Goal: Task Accomplishment & Management: Complete application form

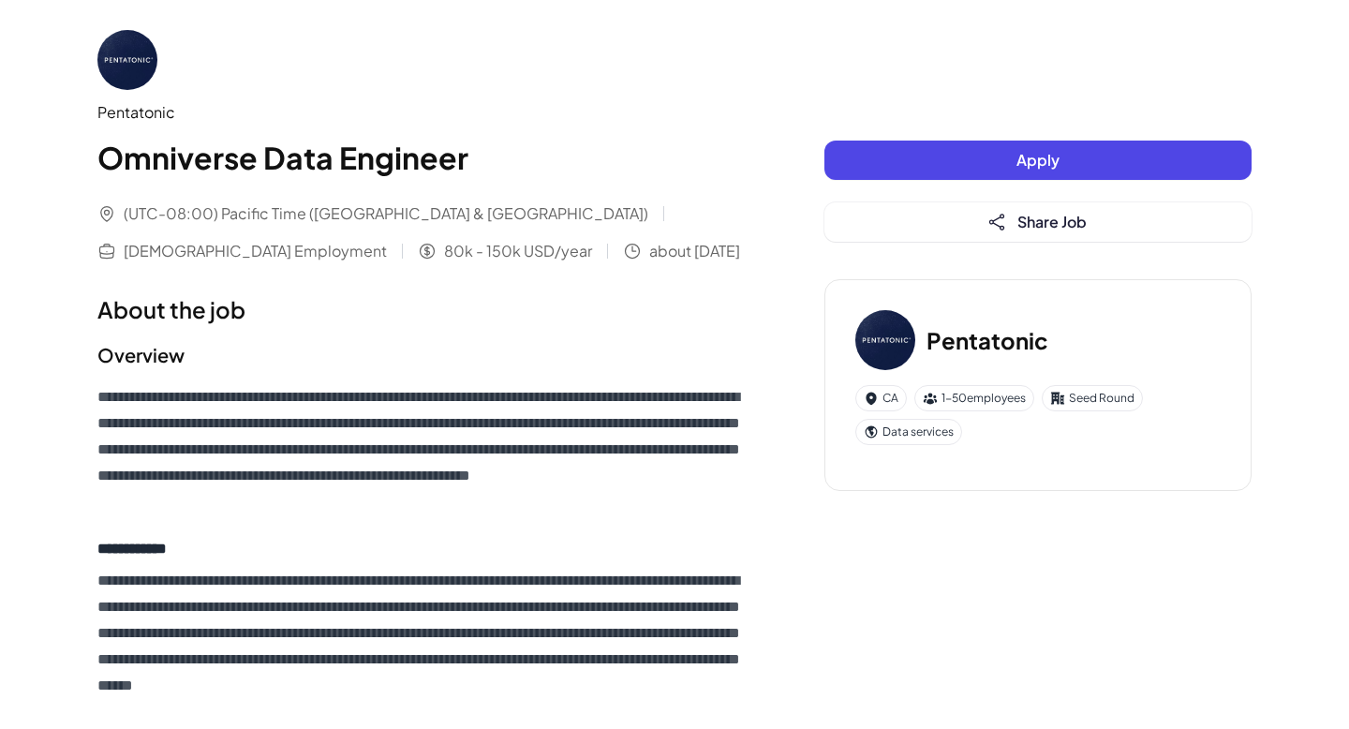
click at [942, 164] on button "Apply" at bounding box center [1038, 160] width 427 height 39
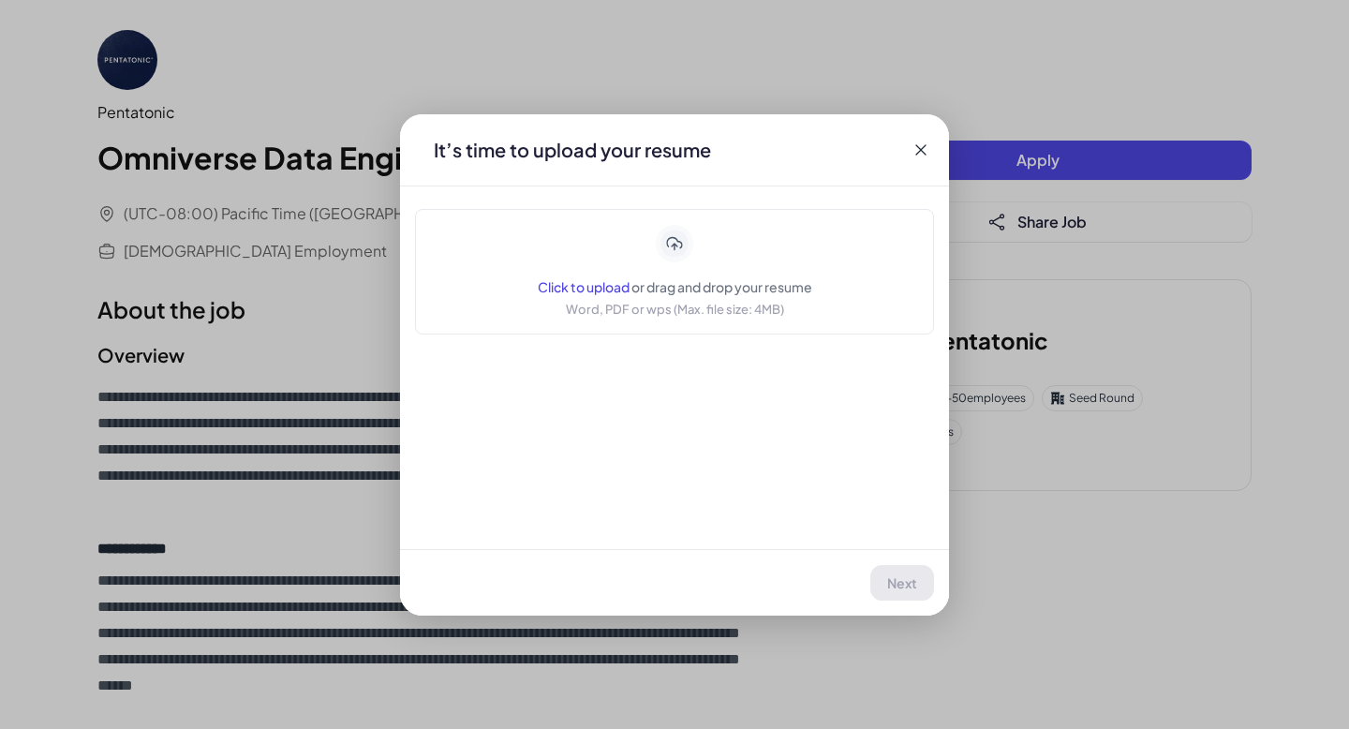
click at [910, 151] on div "It’s time to upload your resume" at bounding box center [674, 149] width 549 height 71
click at [923, 130] on div "It’s time to upload your resume" at bounding box center [674, 149] width 549 height 71
click at [920, 141] on icon at bounding box center [921, 150] width 19 height 19
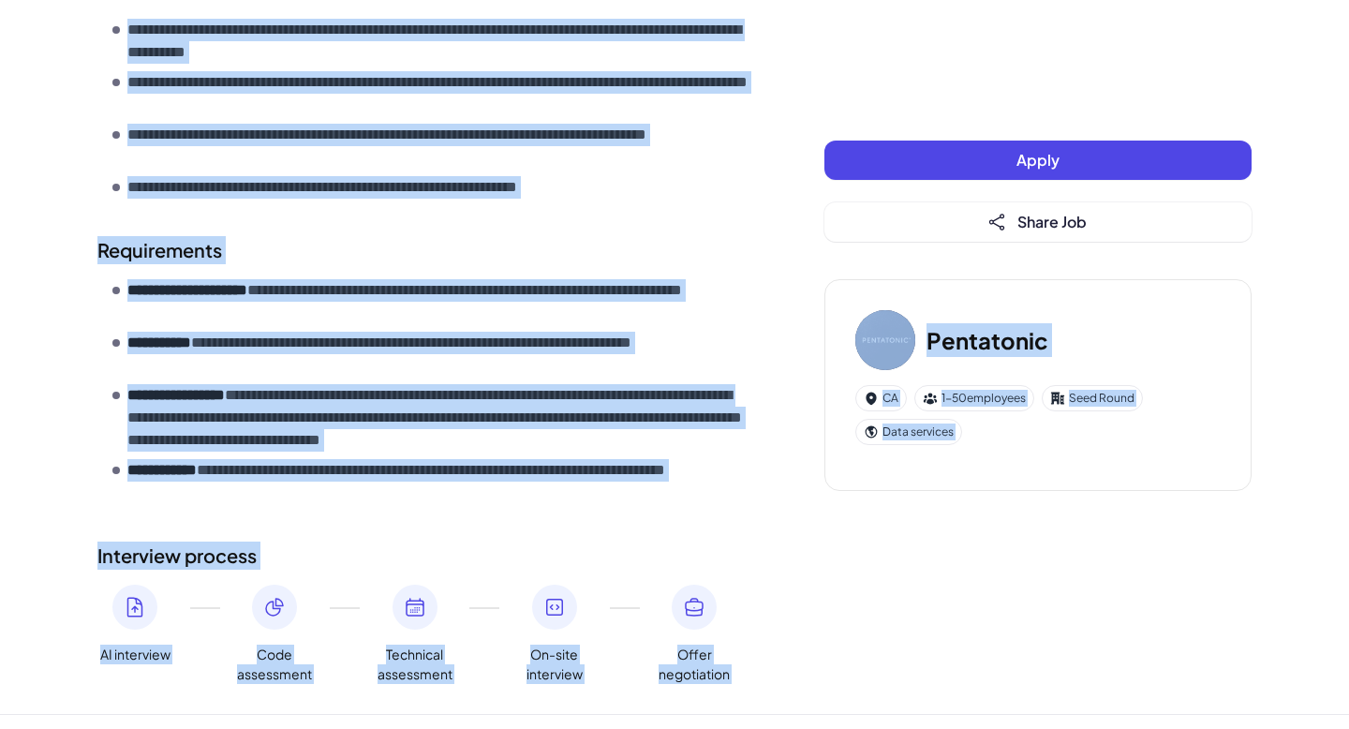
scroll to position [912, 0]
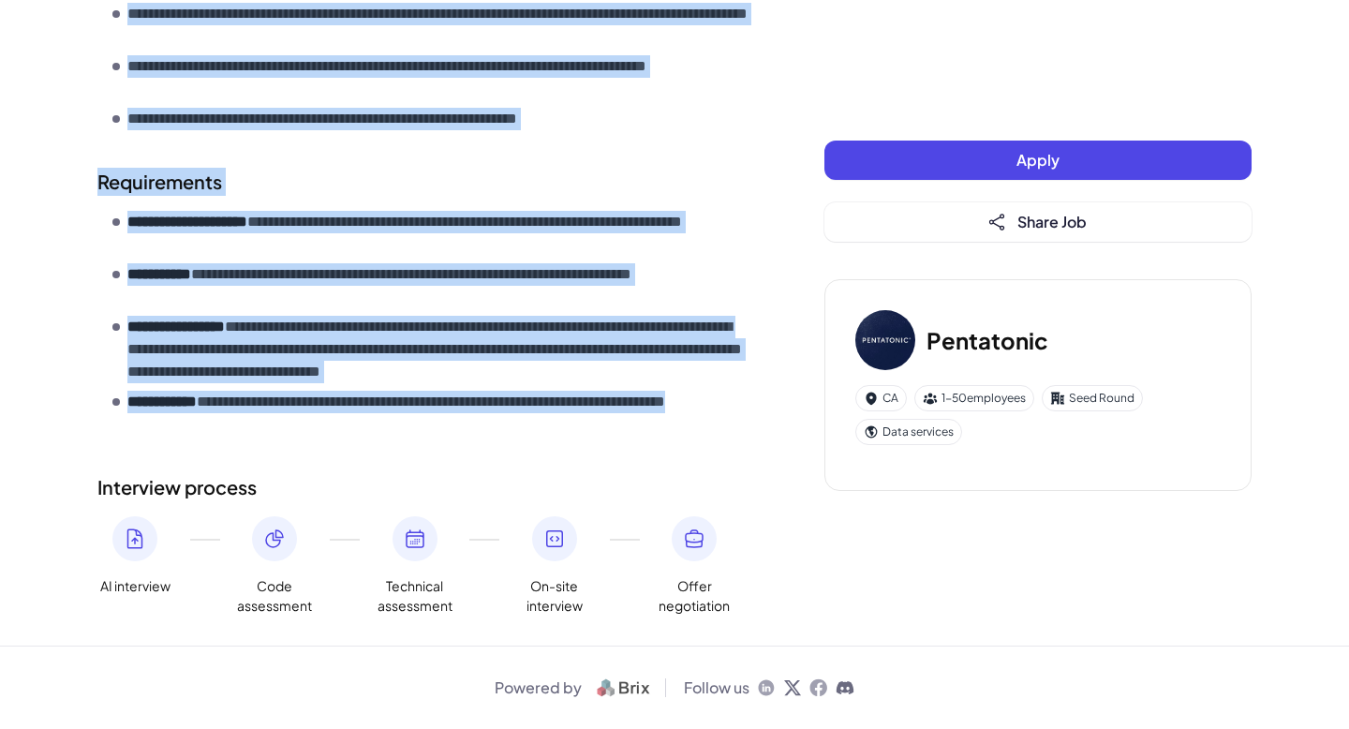
drag, startPoint x: 101, startPoint y: 28, endPoint x: 393, endPoint y: 434, distance: 499.6
copy div "**********"
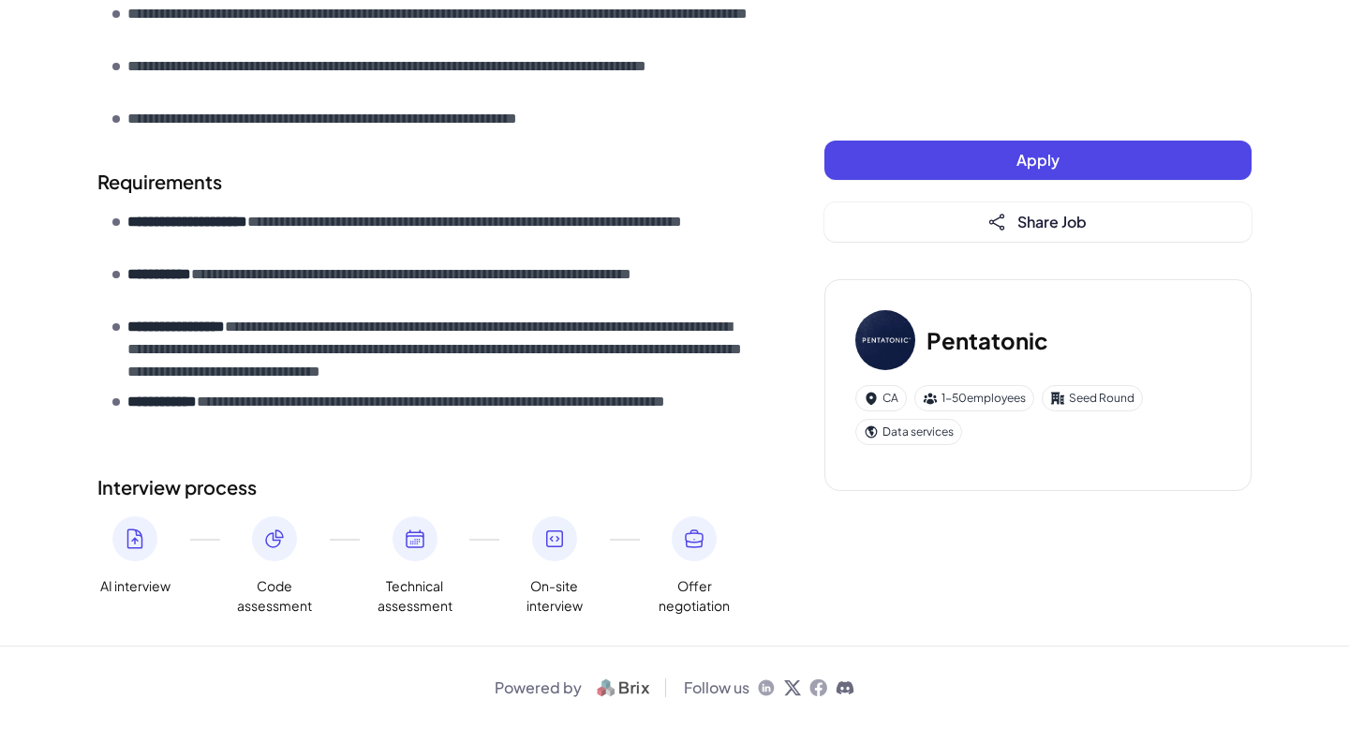
click at [844, 156] on button "Apply" at bounding box center [1038, 160] width 427 height 39
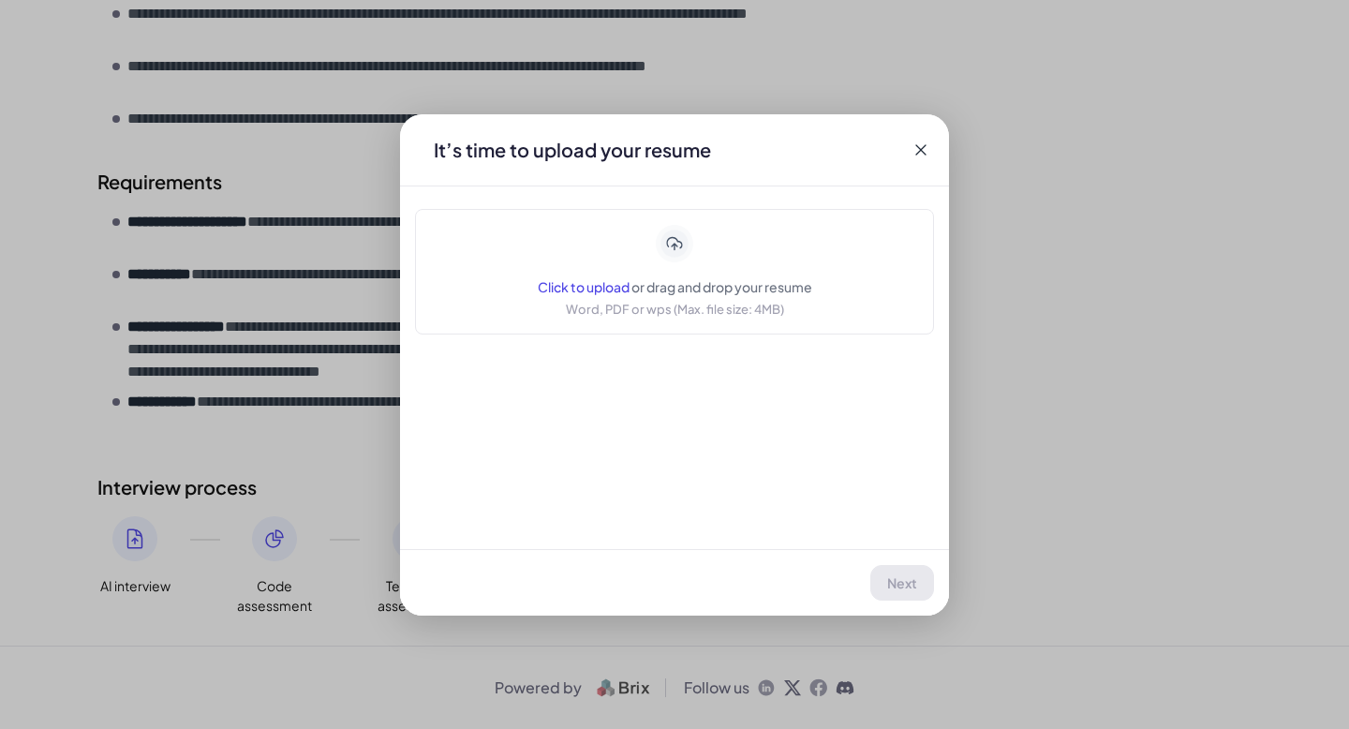
click at [1264, 3] on div "Application Pentatonic | Omniverse Data Engineer It’s time to upload your resum…" at bounding box center [674, 364] width 1349 height 729
click at [901, 590] on div "Next" at bounding box center [674, 582] width 549 height 67
click at [1020, 452] on div "Application Pentatonic | Omniverse Data Engineer It’s time to upload your resum…" at bounding box center [674, 364] width 1349 height 729
click at [602, 281] on span "Click to upload" at bounding box center [584, 286] width 92 height 17
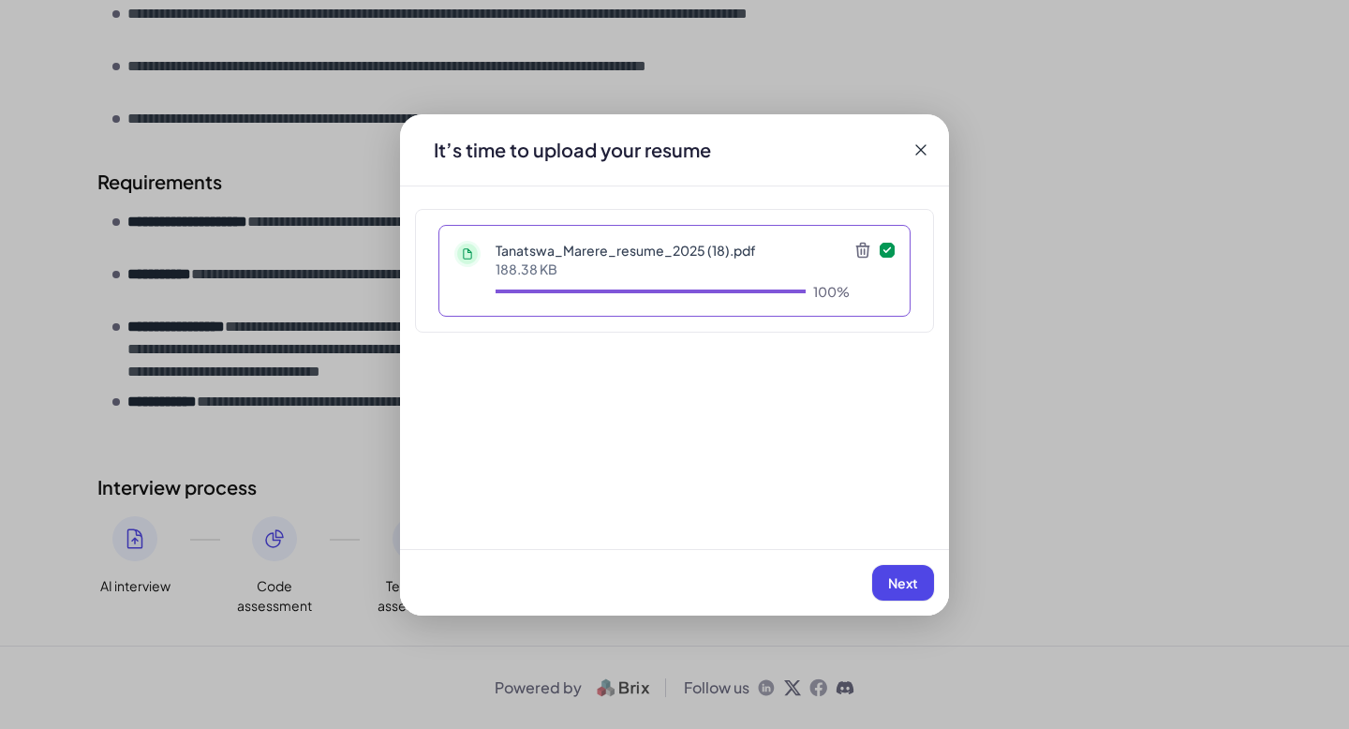
click at [917, 592] on button "Next" at bounding box center [903, 583] width 62 height 36
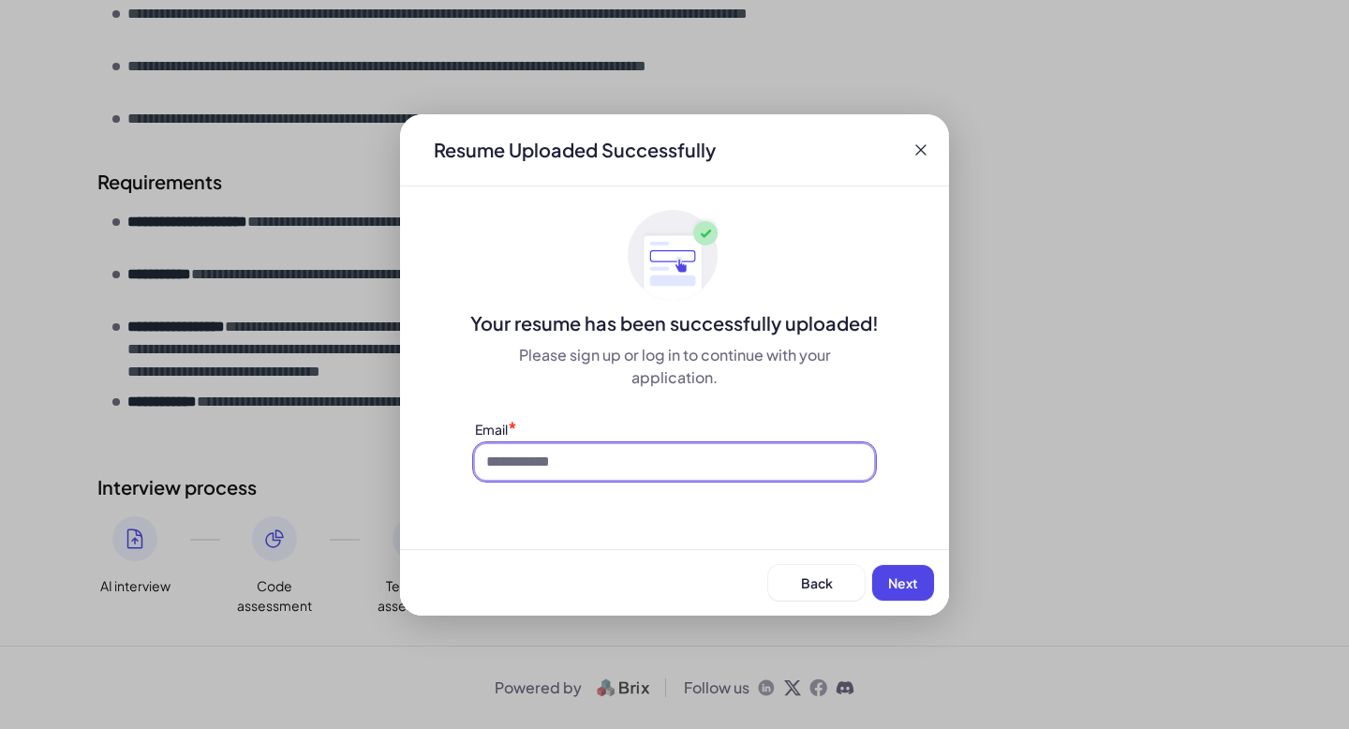
click at [742, 478] on input at bounding box center [674, 462] width 399 height 36
type input "**********"
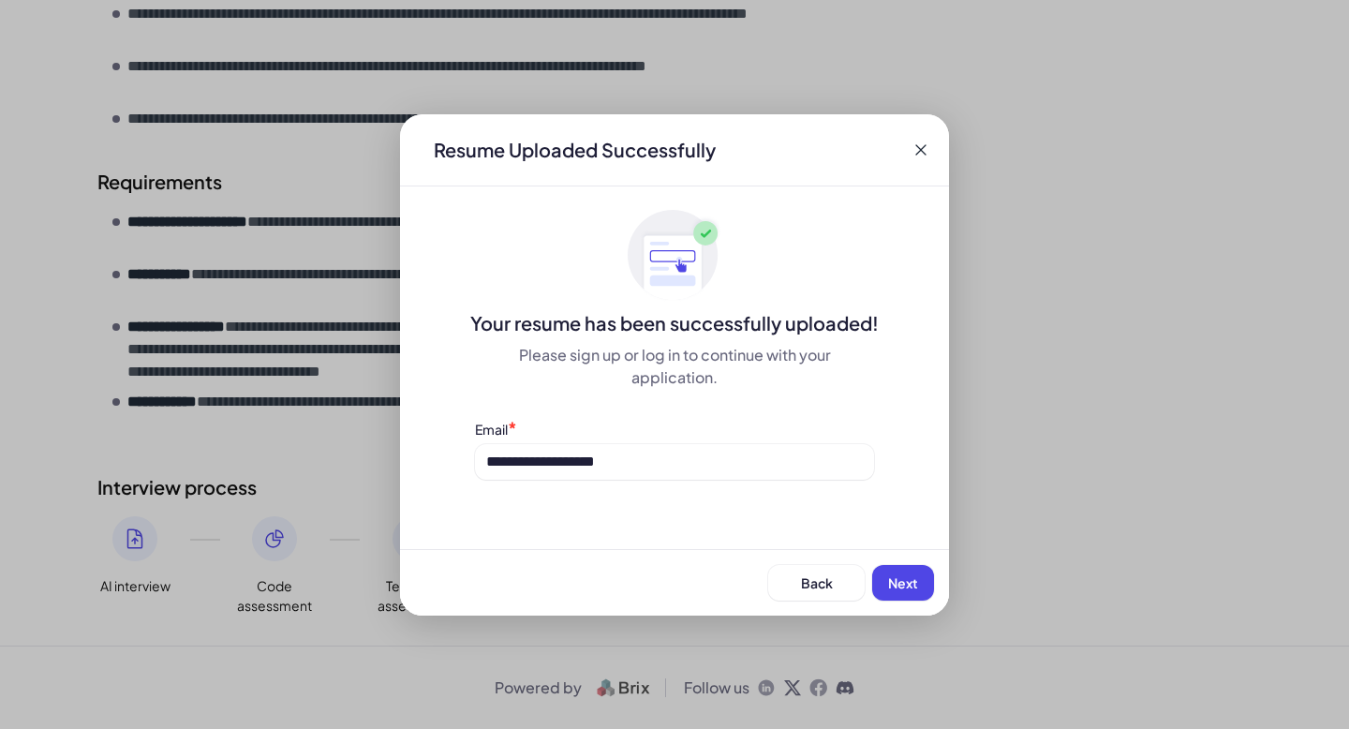
click at [899, 576] on span "Next" at bounding box center [903, 582] width 30 height 17
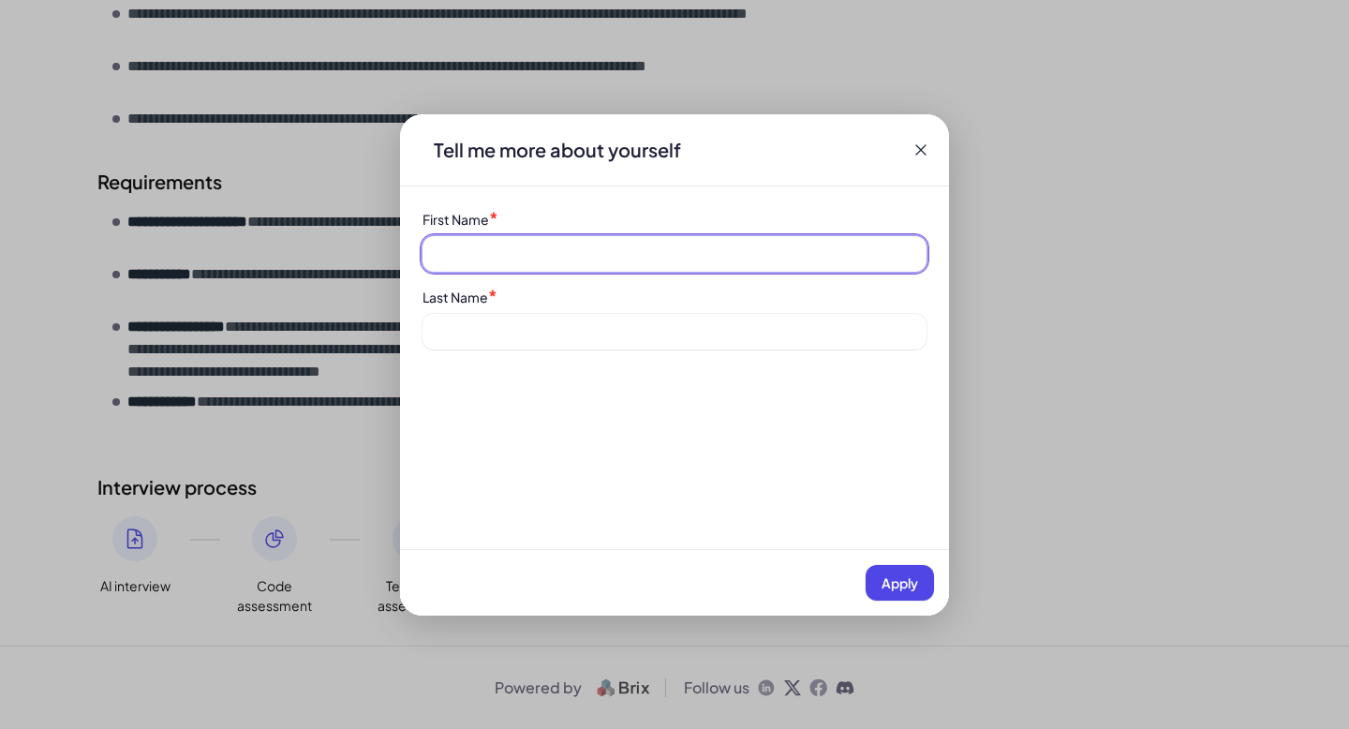
click at [639, 244] on input at bounding box center [675, 254] width 504 height 36
type input "********"
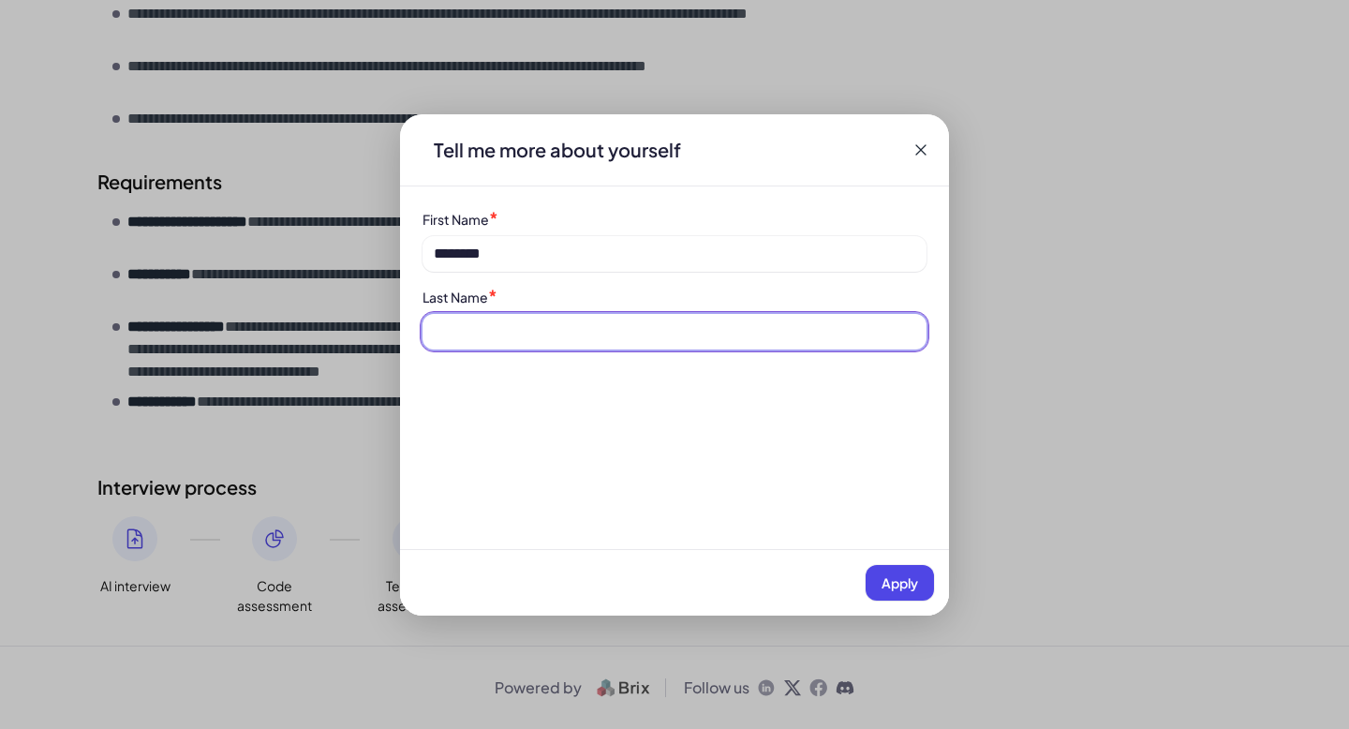
click at [589, 326] on input at bounding box center [675, 332] width 504 height 36
type input "******"
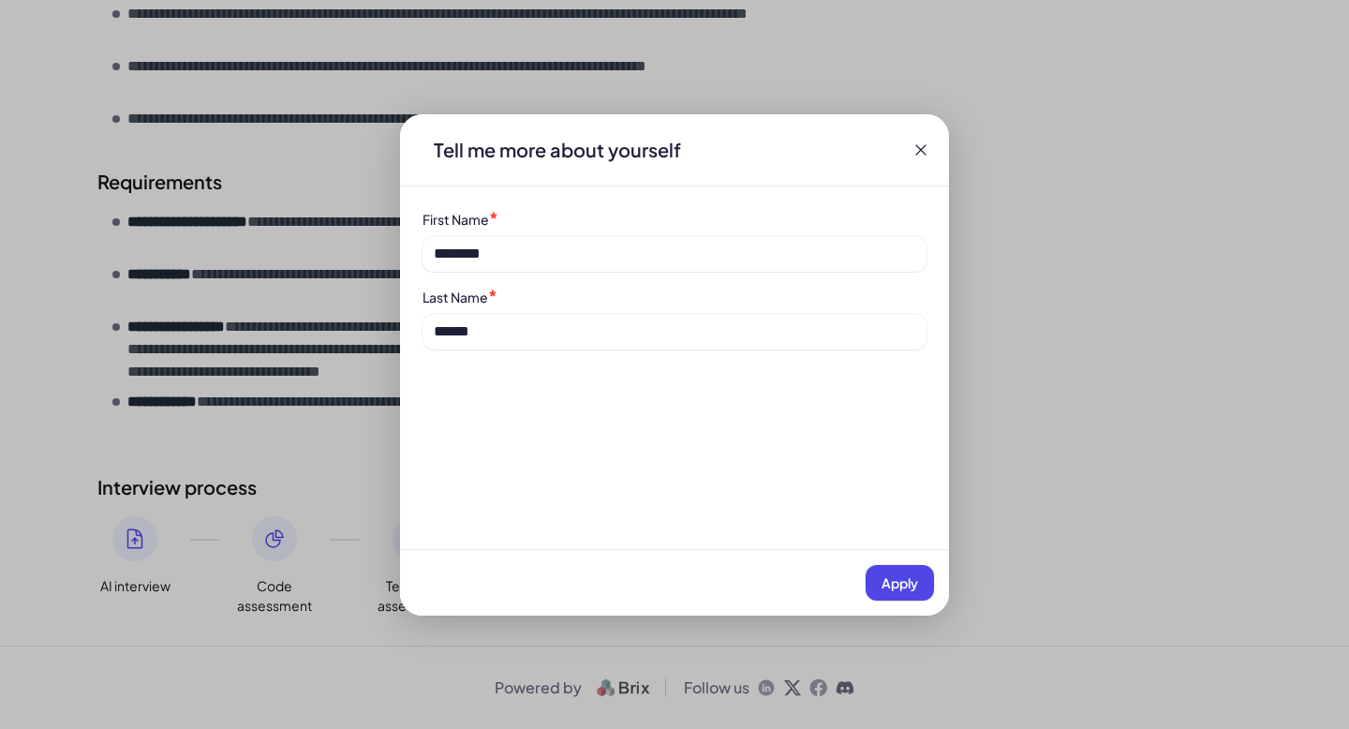
click at [902, 575] on span "Apply" at bounding box center [900, 582] width 37 height 17
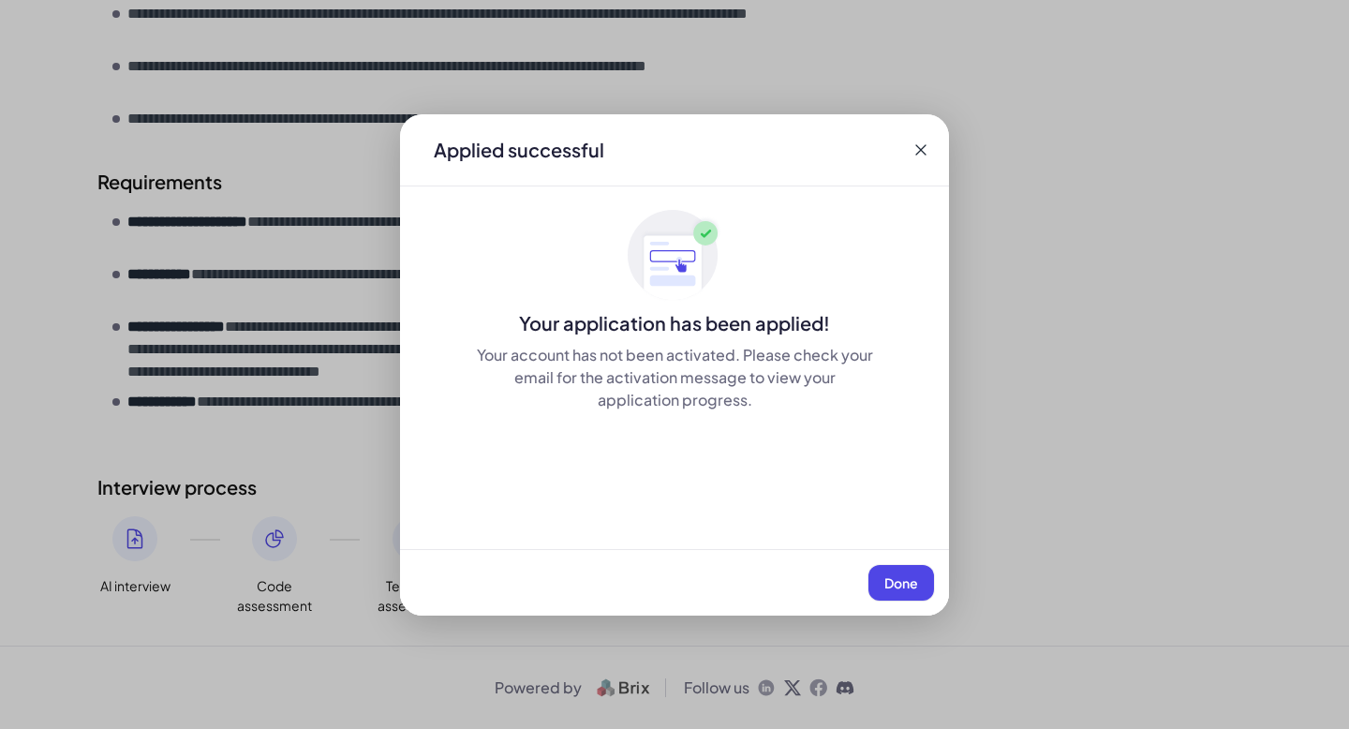
click at [915, 574] on span "Done" at bounding box center [902, 582] width 34 height 17
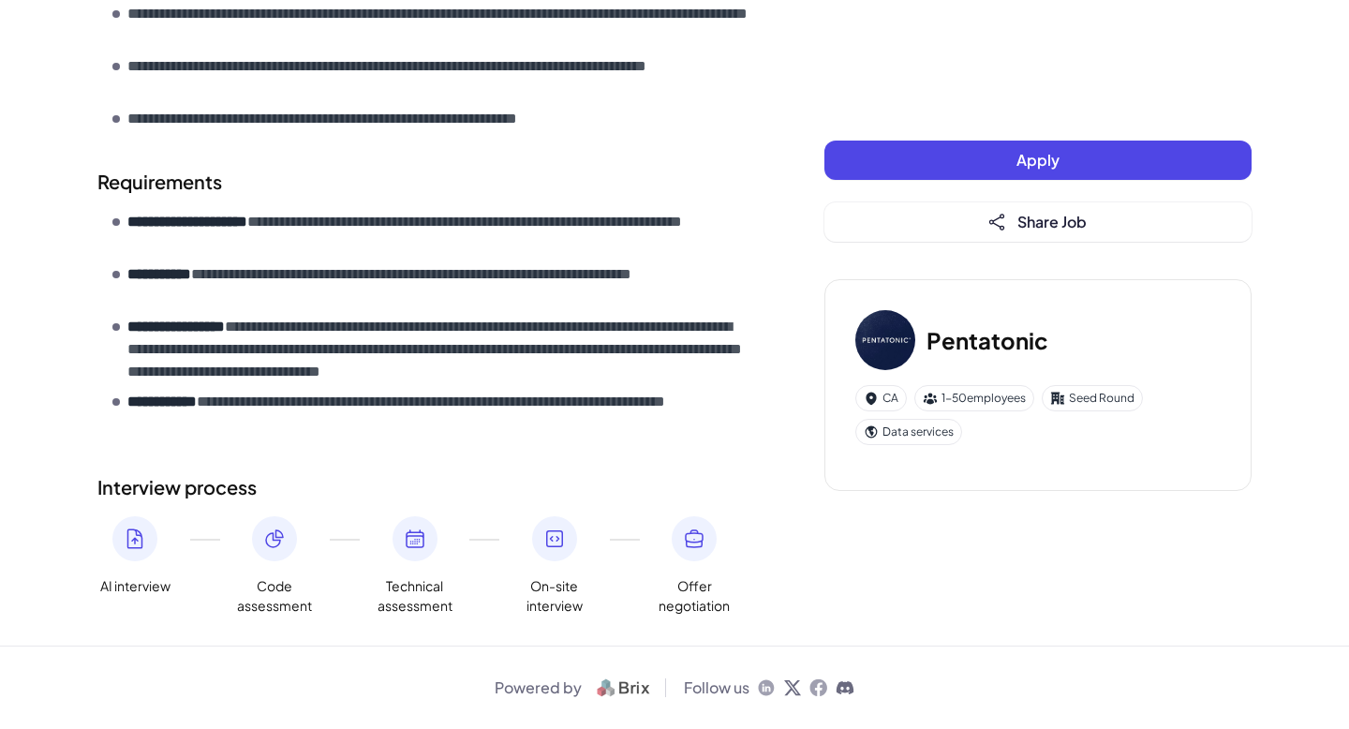
click at [942, 182] on div "Apply Share Job" at bounding box center [1038, 191] width 427 height 101
click at [943, 156] on button "Apply" at bounding box center [1038, 160] width 427 height 39
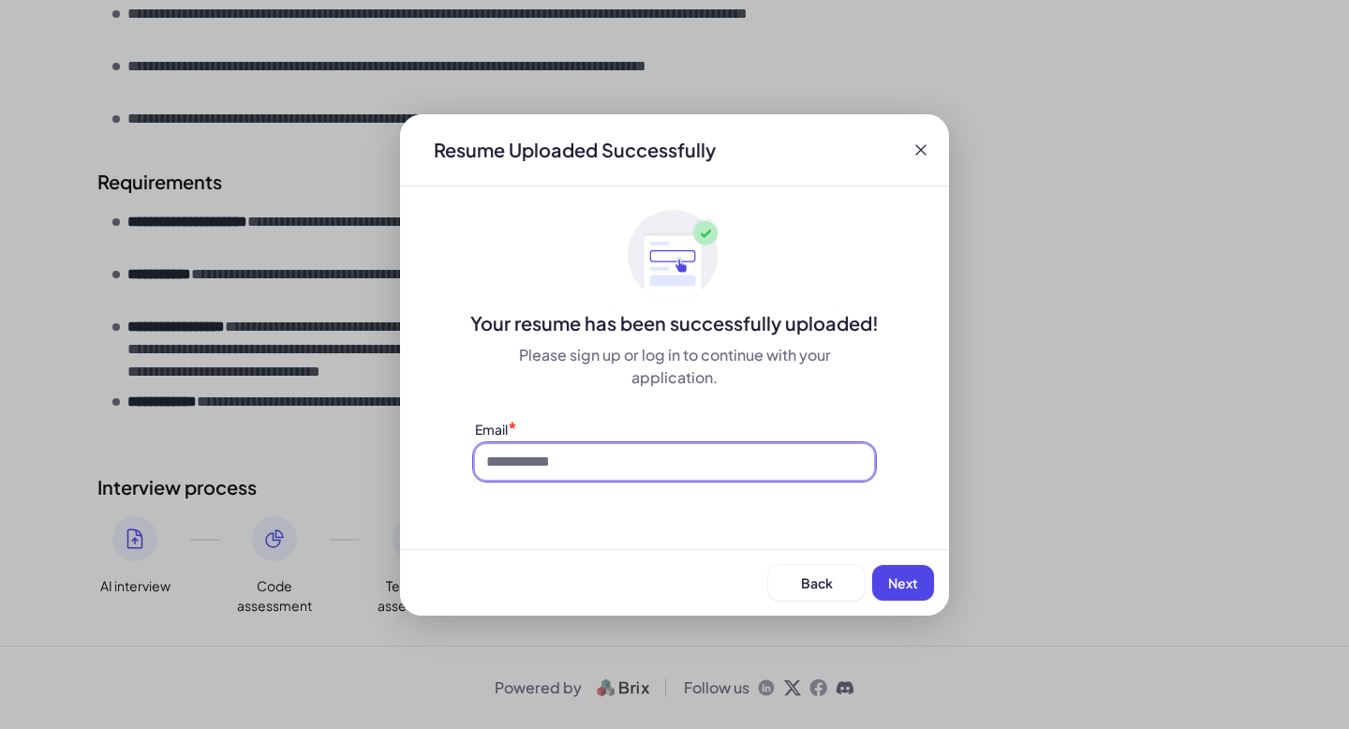
click at [626, 451] on input at bounding box center [674, 462] width 399 height 36
type input "**********"
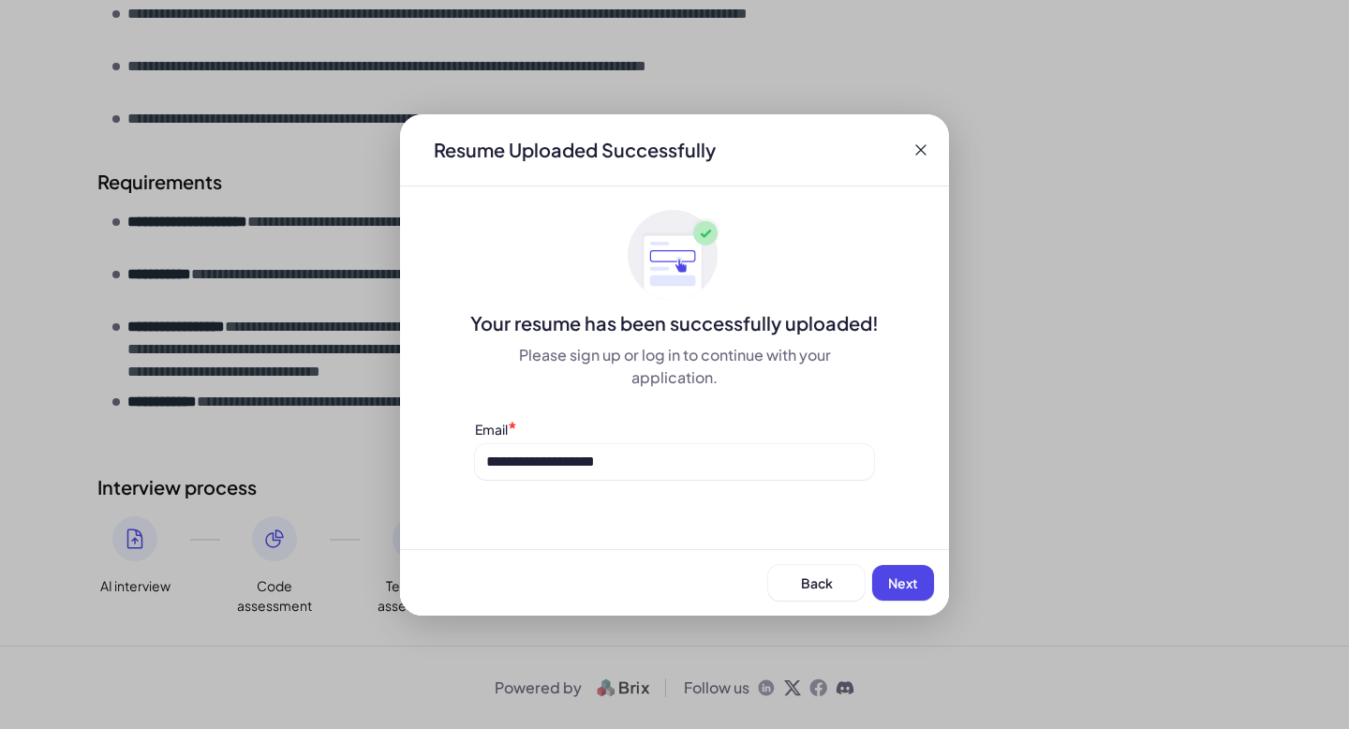
click at [896, 573] on button "Next" at bounding box center [903, 583] width 62 height 36
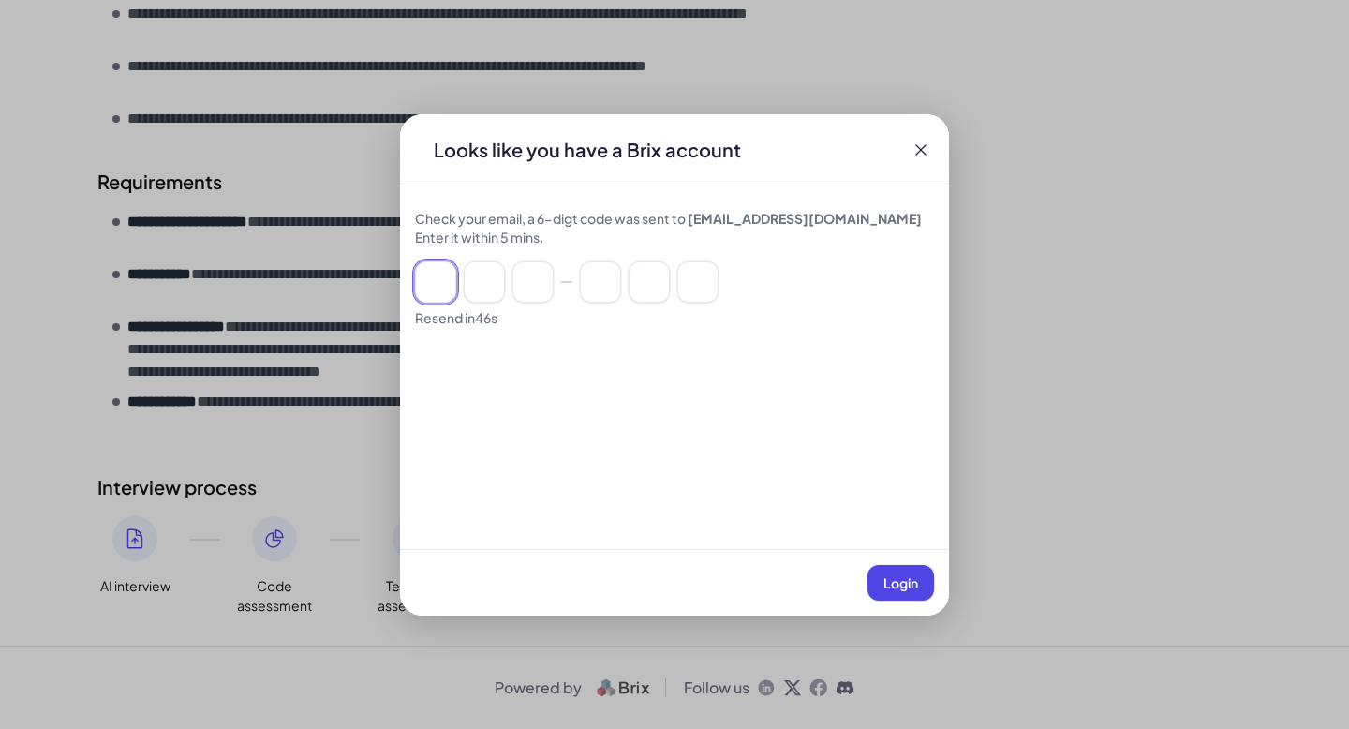
click at [440, 276] on input at bounding box center [435, 281] width 41 height 41
type input "*"
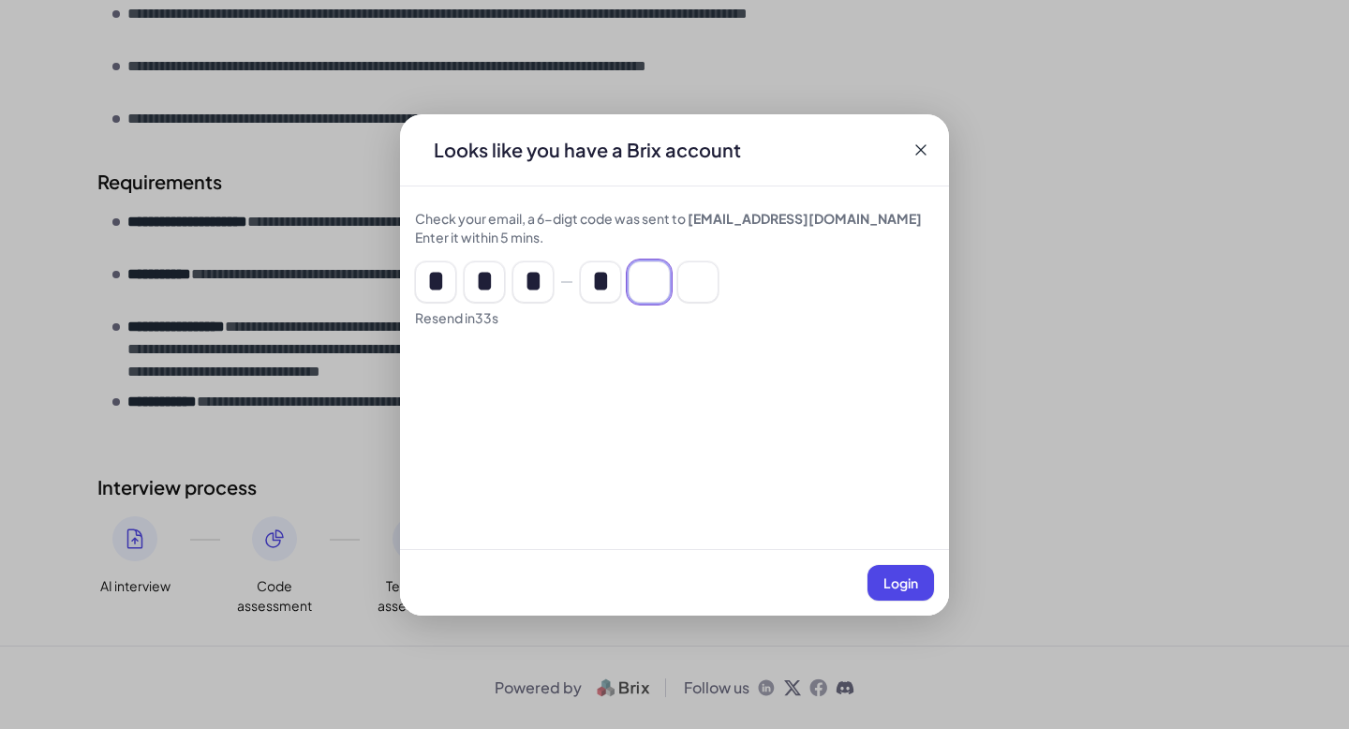
type input "*"
click at [913, 581] on span "Login" at bounding box center [901, 582] width 35 height 17
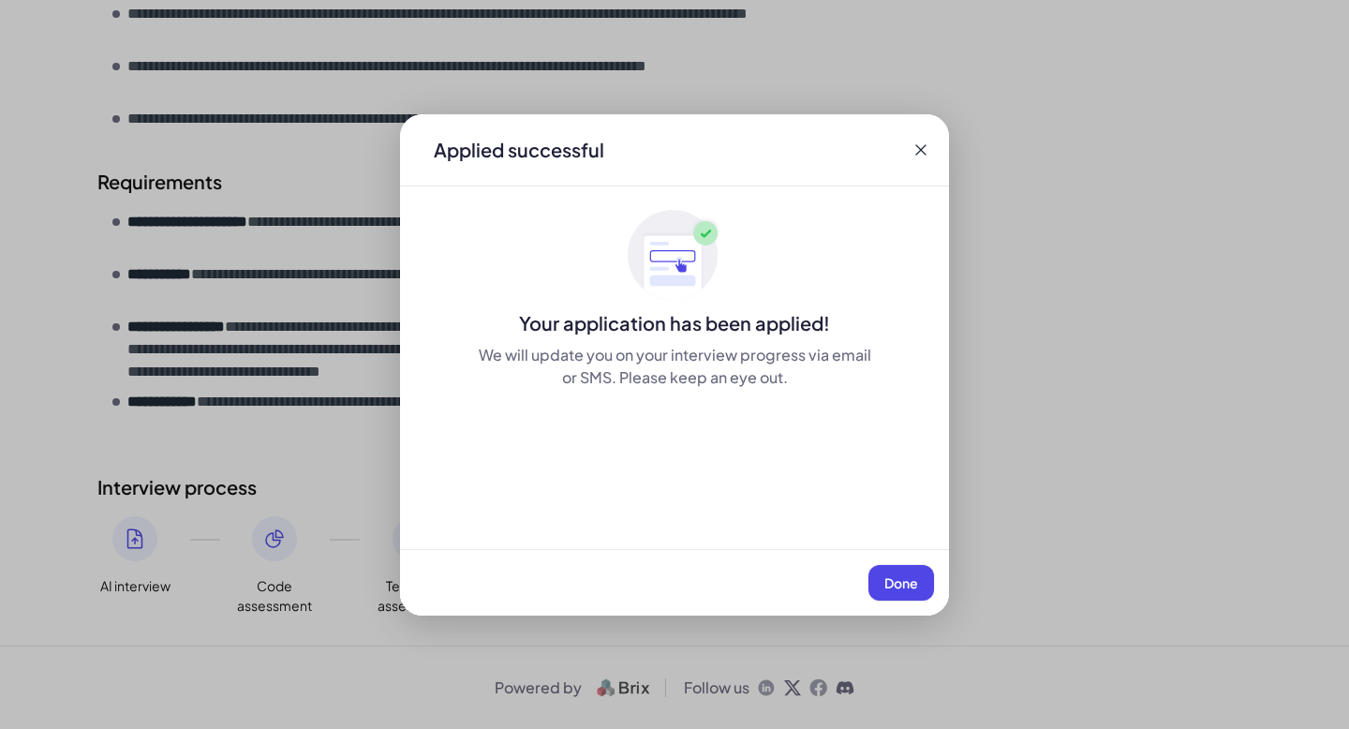
click at [905, 582] on span "Done" at bounding box center [902, 582] width 34 height 17
